Goal: Task Accomplishment & Management: Manage account settings

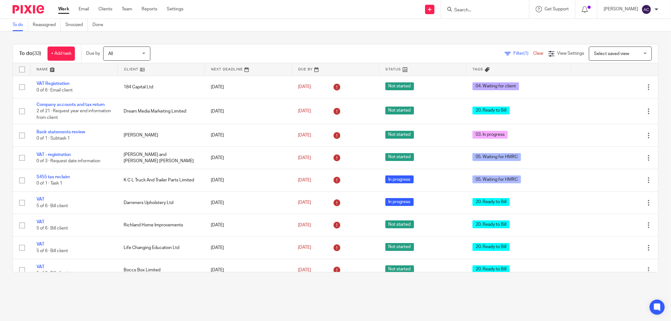
click at [464, 10] on input "Search" at bounding box center [482, 11] width 57 height 6
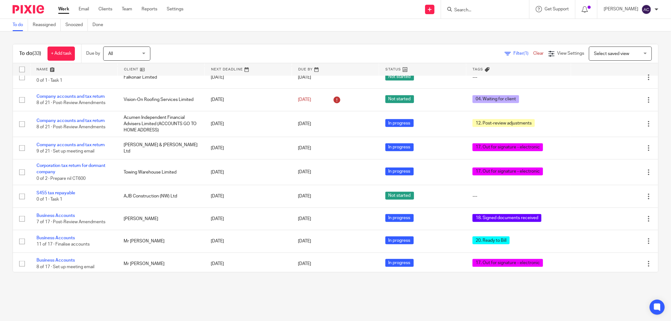
scroll to position [571, 0]
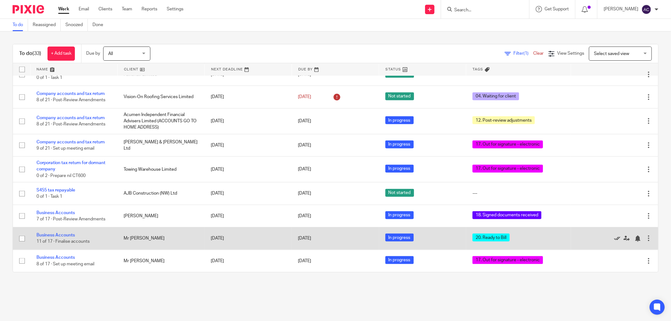
click at [614, 238] on icon at bounding box center [617, 239] width 6 height 6
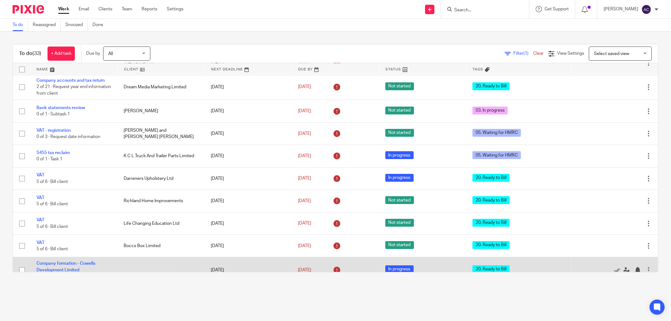
scroll to position [0, 0]
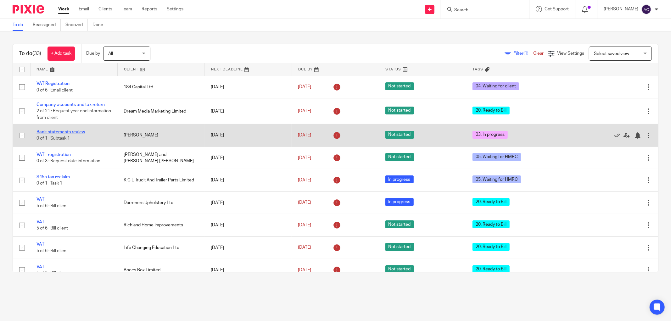
click at [69, 133] on link "Bank statements review" at bounding box center [60, 132] width 48 height 4
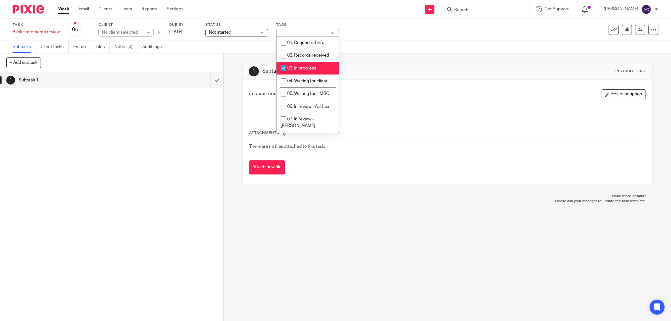
click at [289, 68] on input "checkbox" at bounding box center [283, 68] width 12 height 12
checkbox input "false"
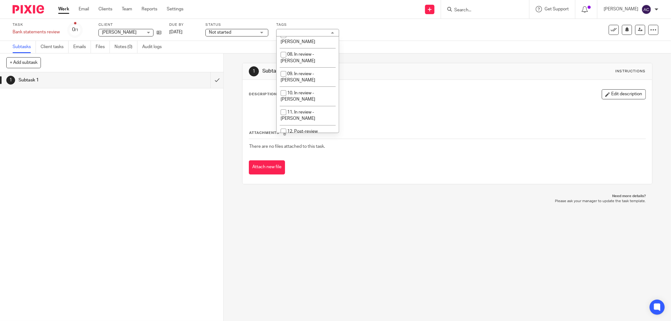
scroll to position [168, 0]
click at [283, 60] on input "checkbox" at bounding box center [283, 66] width 12 height 12
checkbox input "true"
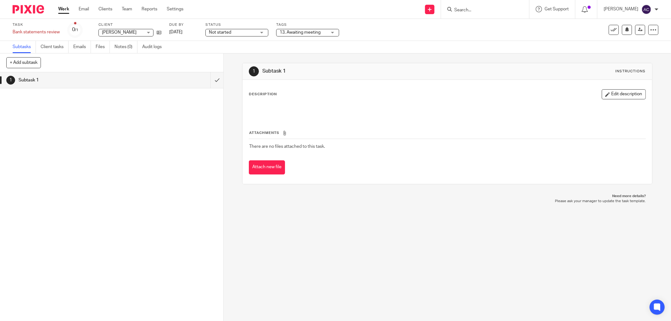
click at [246, 29] on span "Not started" at bounding box center [232, 32] width 47 height 7
click at [239, 52] on li "In progress" at bounding box center [237, 55] width 62 height 13
click at [65, 10] on link "Work" at bounding box center [63, 9] width 11 height 6
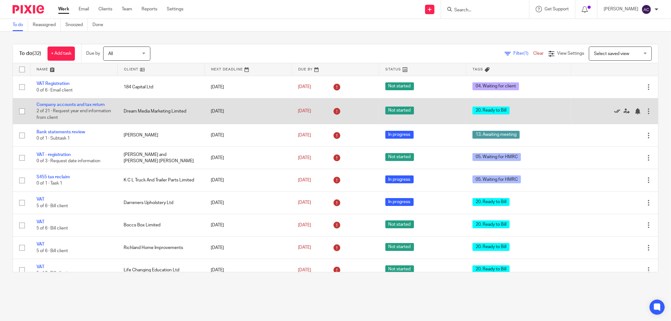
click at [614, 111] on icon at bounding box center [617, 111] width 6 height 6
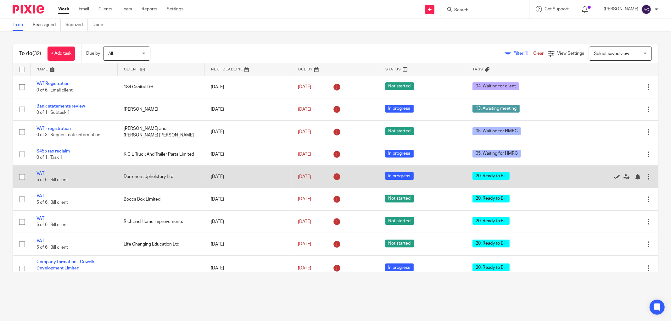
click at [614, 178] on icon at bounding box center [617, 177] width 6 height 6
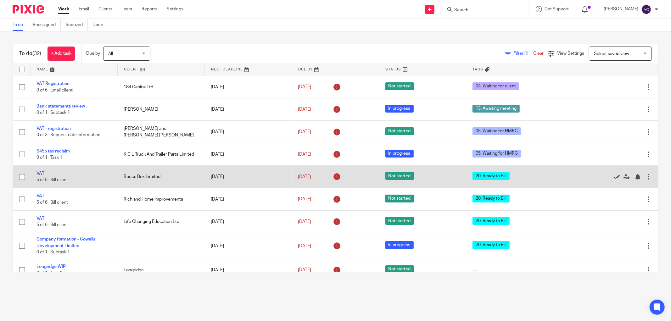
click at [614, 177] on icon at bounding box center [617, 177] width 6 height 6
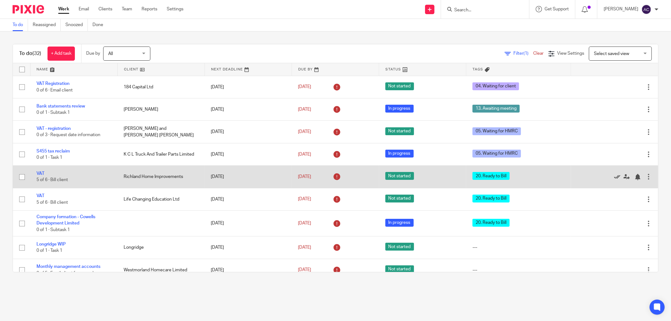
click at [614, 176] on icon at bounding box center [617, 177] width 6 height 6
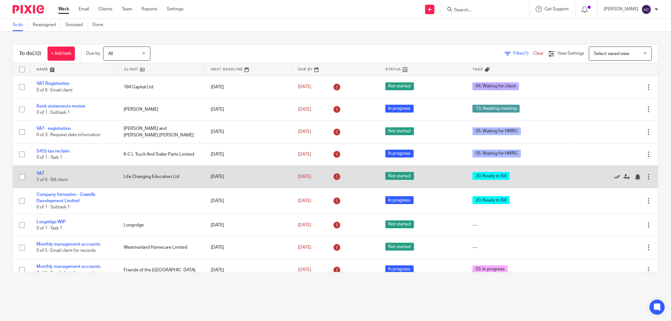
click at [614, 176] on icon at bounding box center [617, 177] width 6 height 6
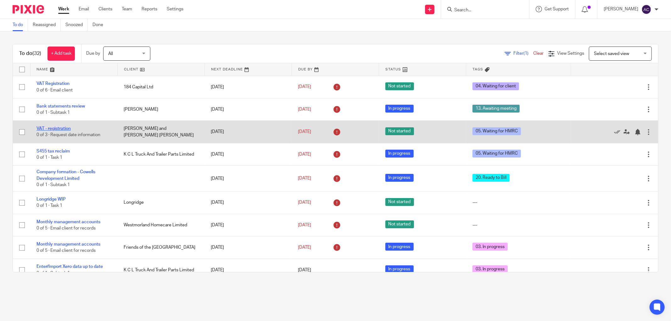
click at [63, 130] on link "VAT - registration" at bounding box center [53, 128] width 34 height 4
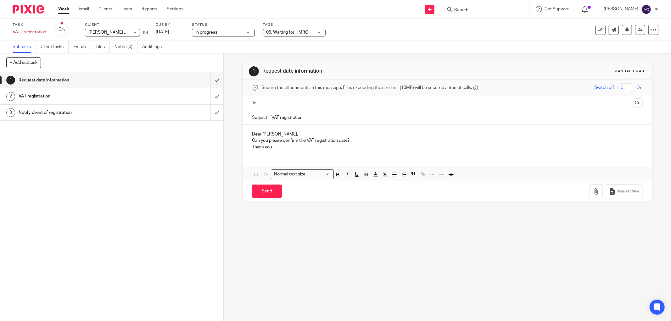
click at [62, 8] on link "Work" at bounding box center [63, 9] width 11 height 6
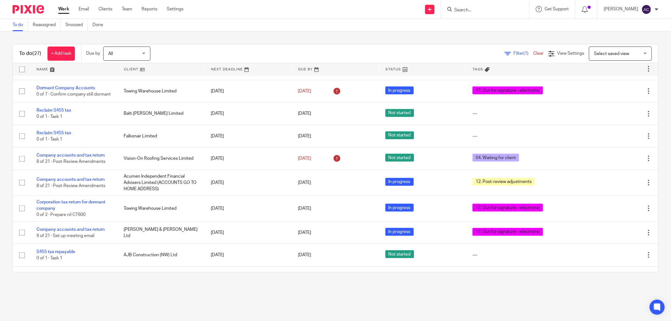
scroll to position [432, 0]
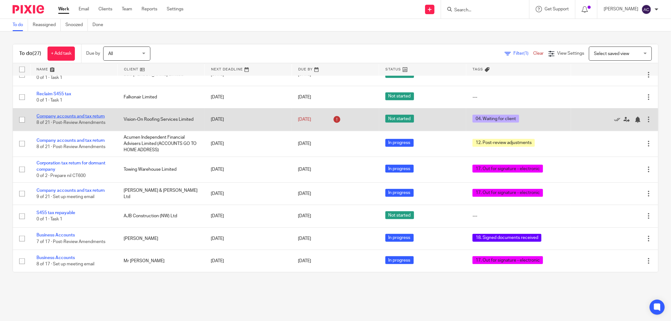
click at [98, 115] on link "Company accounts and tax return" at bounding box center [70, 116] width 68 height 4
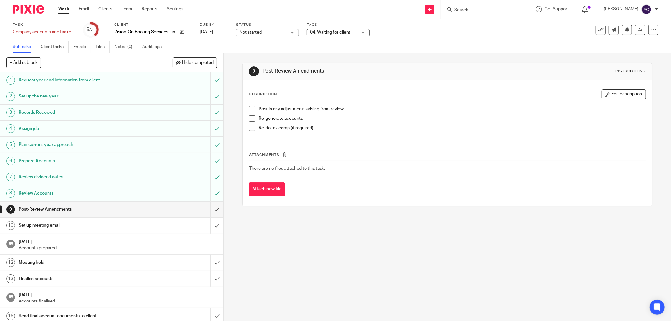
click at [250, 33] on span "Not started" at bounding box center [250, 32] width 22 height 4
click at [252, 53] on li "In progress" at bounding box center [268, 55] width 62 height 13
click at [130, 10] on link "Team" at bounding box center [127, 9] width 10 height 6
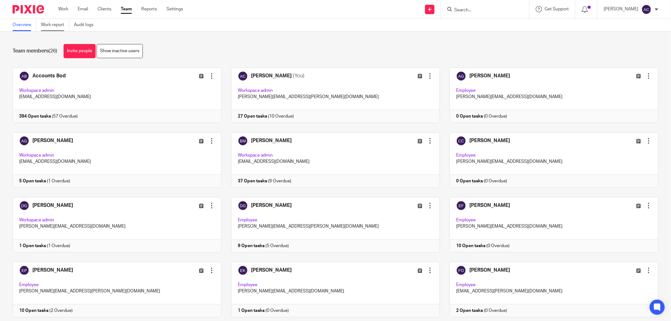
click at [60, 27] on link "Work report" at bounding box center [55, 25] width 28 height 12
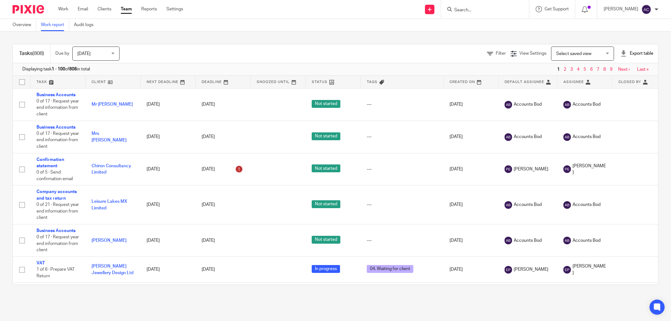
click at [637, 55] on div "Export table" at bounding box center [636, 53] width 33 height 6
click at [611, 68] on link "CSV format" at bounding box center [613, 67] width 23 height 4
